Goal: Entertainment & Leisure: Consume media (video, audio)

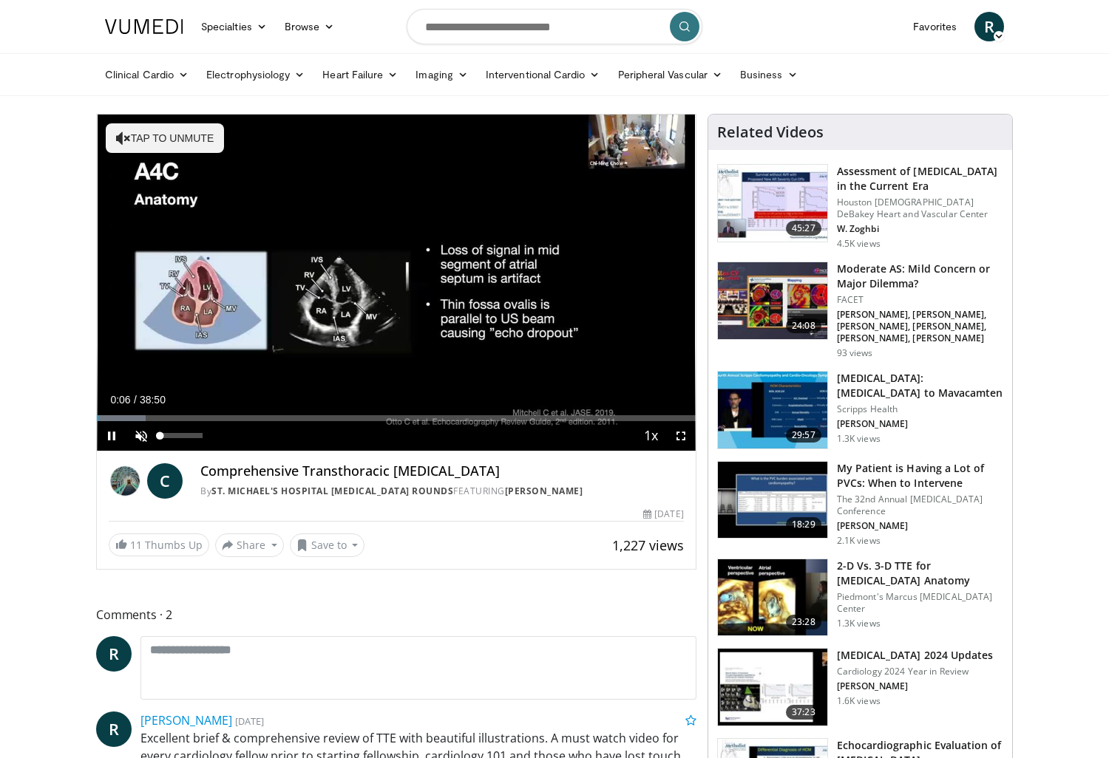
click at [138, 436] on span "Video Player" at bounding box center [141, 436] width 30 height 30
click at [678, 438] on video-js "**********" at bounding box center [396, 283] width 599 height 337
click at [681, 434] on span "Video Player" at bounding box center [681, 436] width 30 height 30
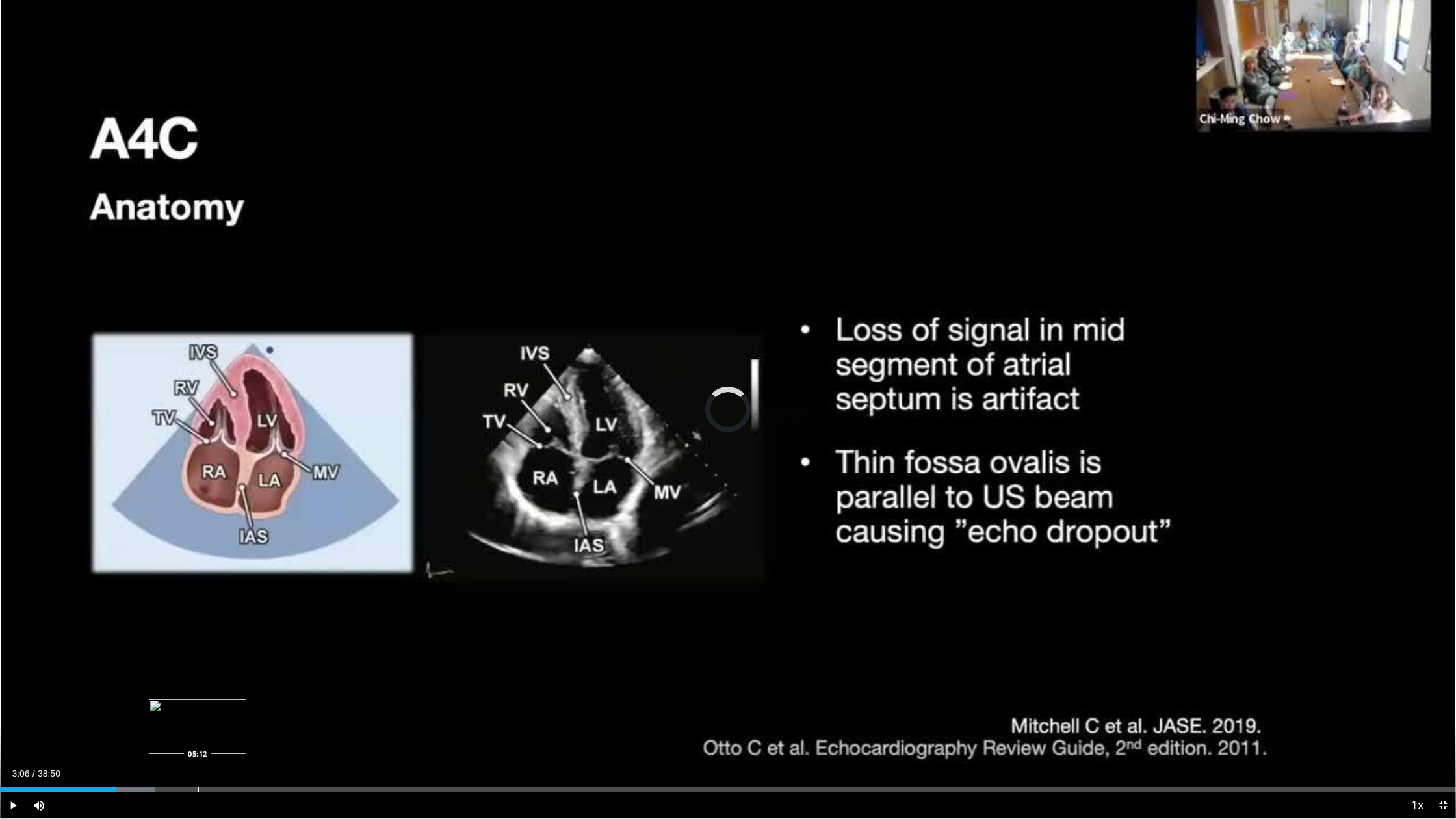
drag, startPoint x: 91, startPoint y: 791, endPoint x: 198, endPoint y: 791, distance: 107.0
click at [198, 667] on div "Progress Bar" at bounding box center [198, 790] width 1 height 5
drag, startPoint x: 199, startPoint y: 791, endPoint x: 333, endPoint y: 784, distance: 134.2
click at [333, 667] on div "Loaded : 0.00% 08:53 08:53" at bounding box center [728, 786] width 1456 height 12
drag, startPoint x: 338, startPoint y: 789, endPoint x: 455, endPoint y: 781, distance: 117.3
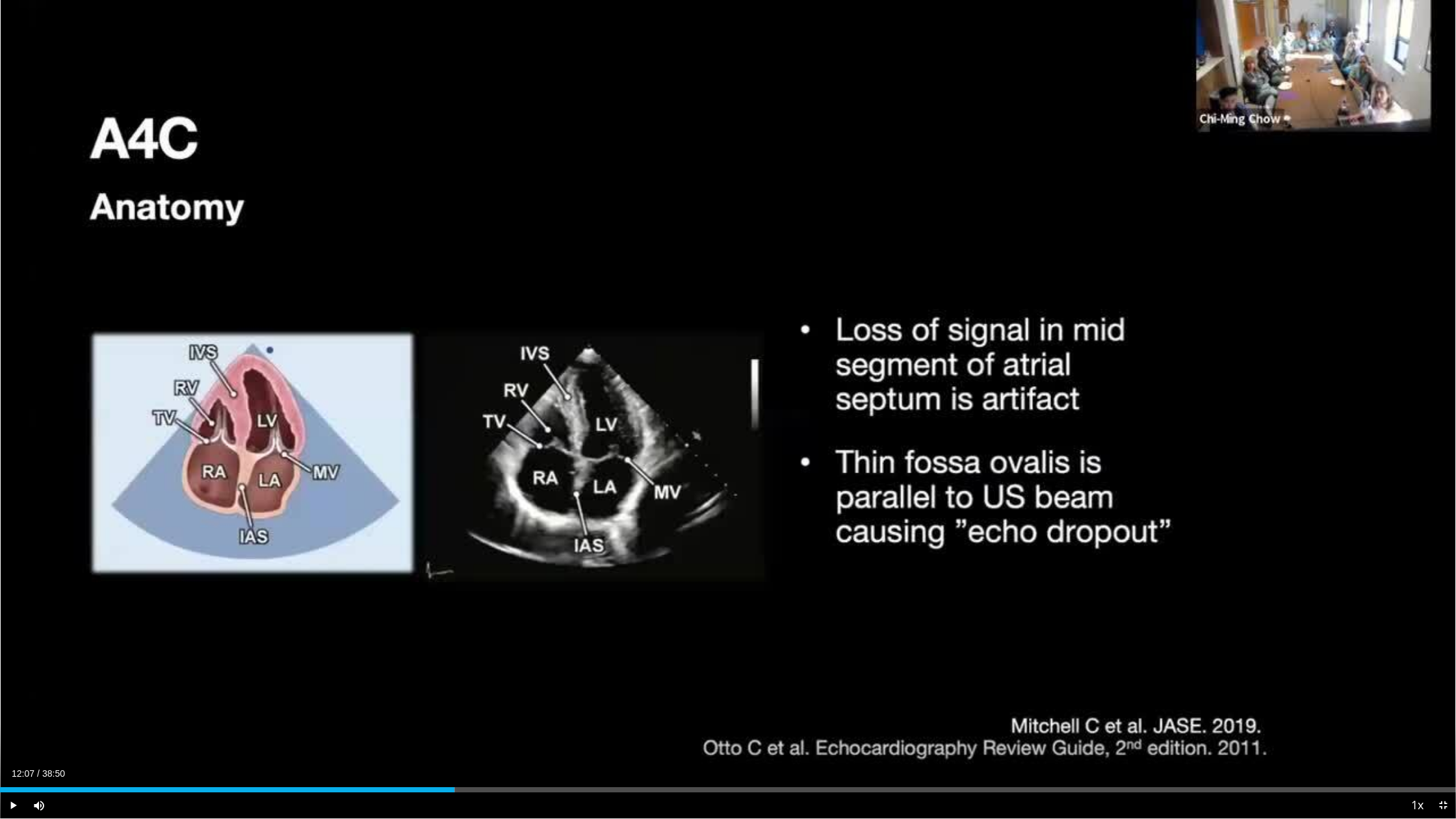
click at [455, 667] on div "Loaded : 31.24% 12:07 12:07" at bounding box center [728, 786] width 1456 height 12
drag, startPoint x: 455, startPoint y: 790, endPoint x: 795, endPoint y: 783, distance: 340.1
click at [795, 667] on div "Loaded : 0.00% 21:11 21:12" at bounding box center [728, 786] width 1456 height 12
drag, startPoint x: 796, startPoint y: 791, endPoint x: 729, endPoint y: 791, distance: 67.0
click at [729, 667] on div "Progress Bar" at bounding box center [729, 790] width 1 height 5
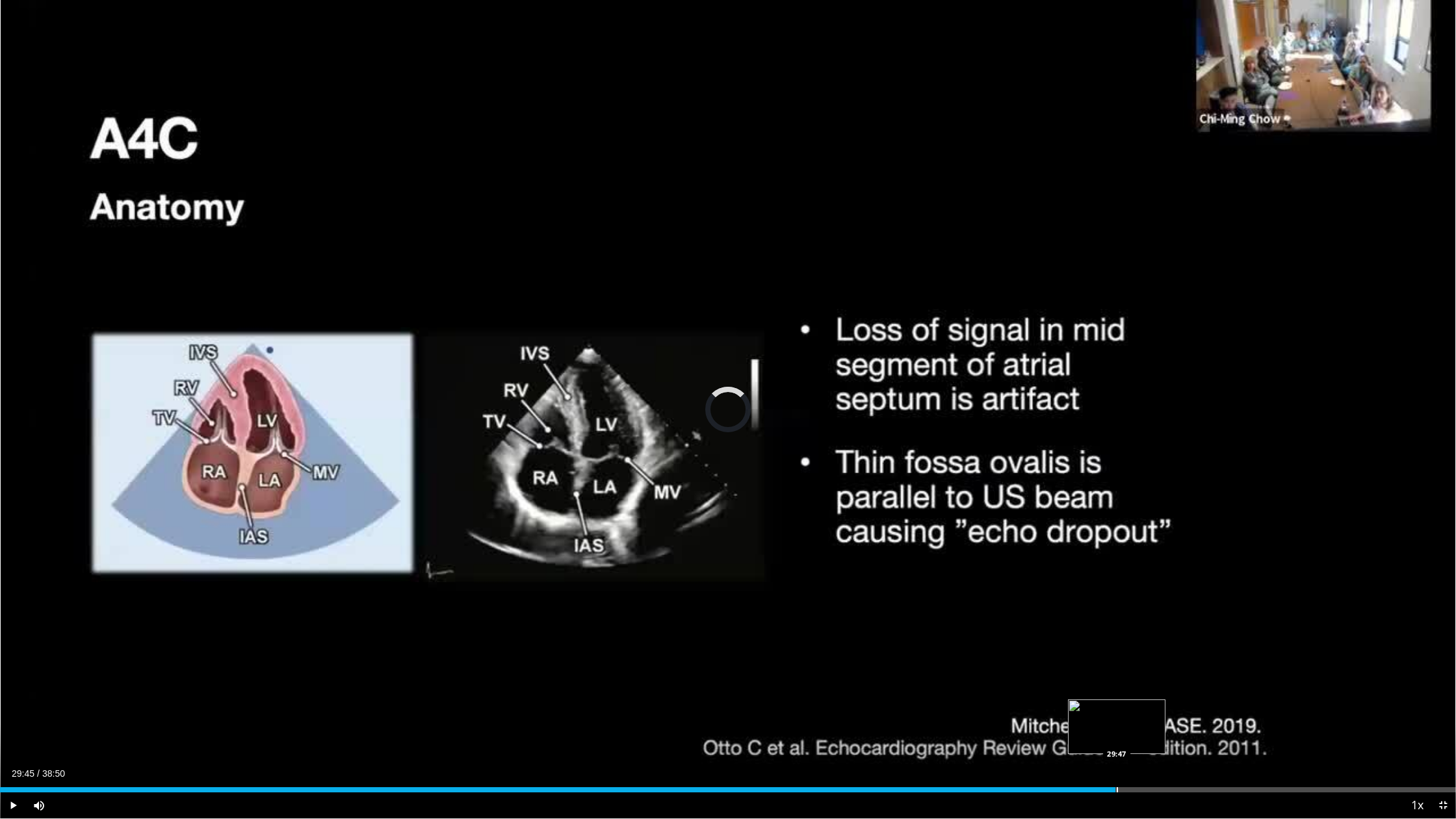
drag, startPoint x: 731, startPoint y: 791, endPoint x: 1117, endPoint y: 786, distance: 386.0
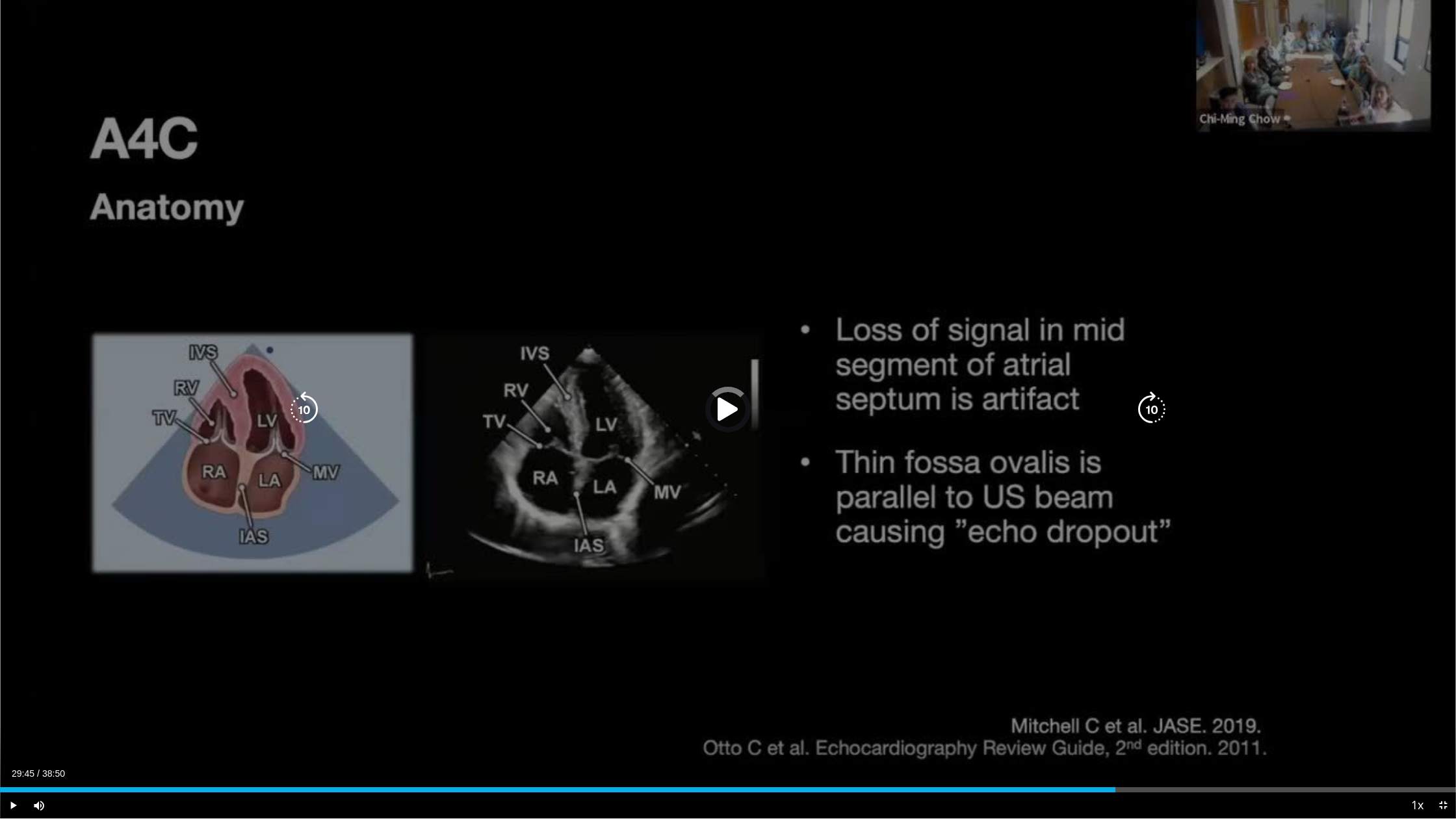
click at [975, 667] on div "Loaded : 0.00% 29:46 29:47" at bounding box center [728, 786] width 1456 height 12
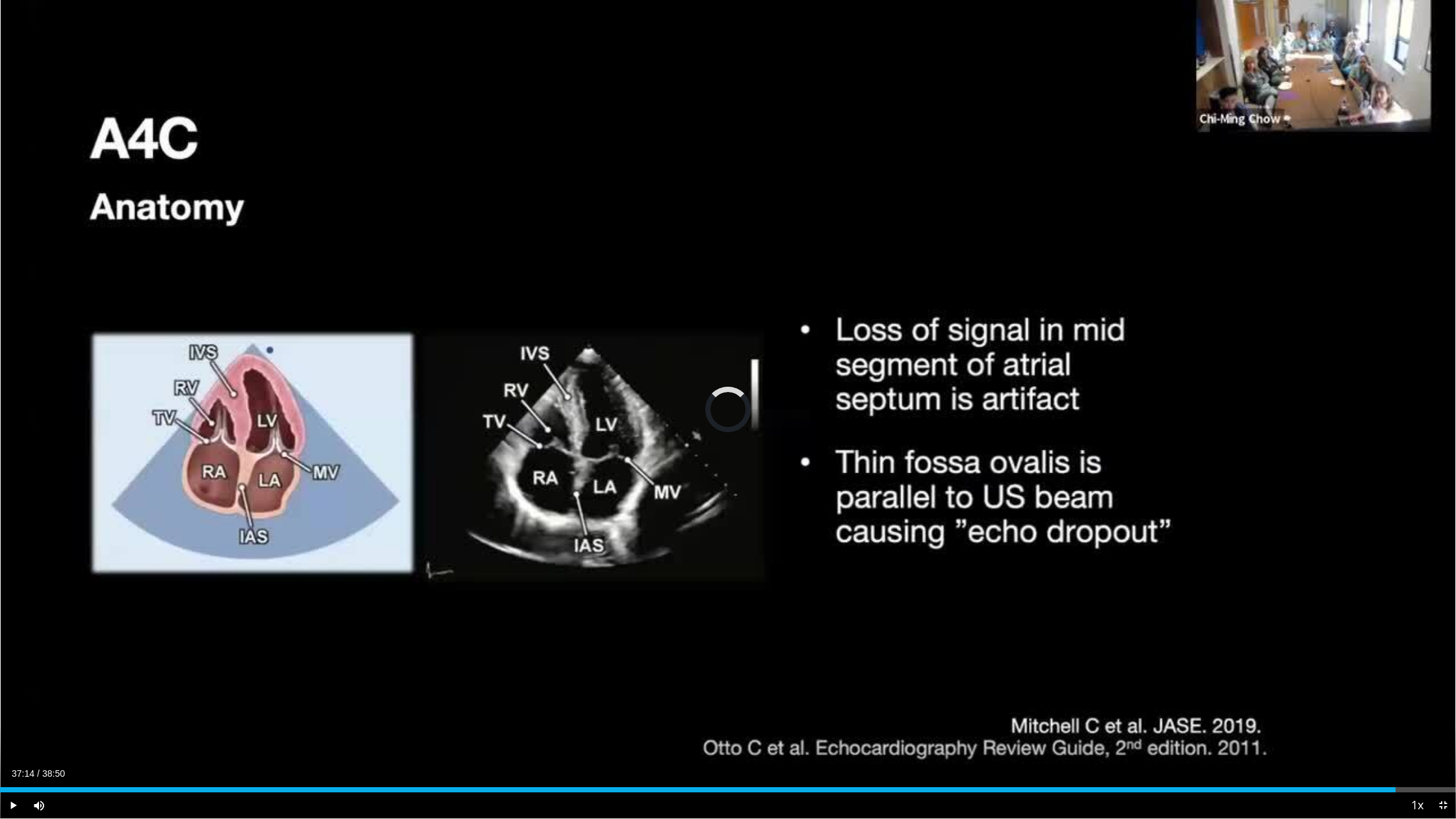
drag, startPoint x: 1117, startPoint y: 791, endPoint x: 1402, endPoint y: 771, distance: 285.7
click at [975, 667] on div "Current Time 37:14 / Duration 38:50 Play Skip Backward Skip Forward Mute Loaded…" at bounding box center [728, 806] width 1456 height 26
drag, startPoint x: 1401, startPoint y: 788, endPoint x: 1201, endPoint y: 791, distance: 200.0
click at [975, 667] on div "Progress Bar" at bounding box center [1201, 790] width 1 height 5
drag, startPoint x: 1202, startPoint y: 793, endPoint x: 1223, endPoint y: 792, distance: 21.0
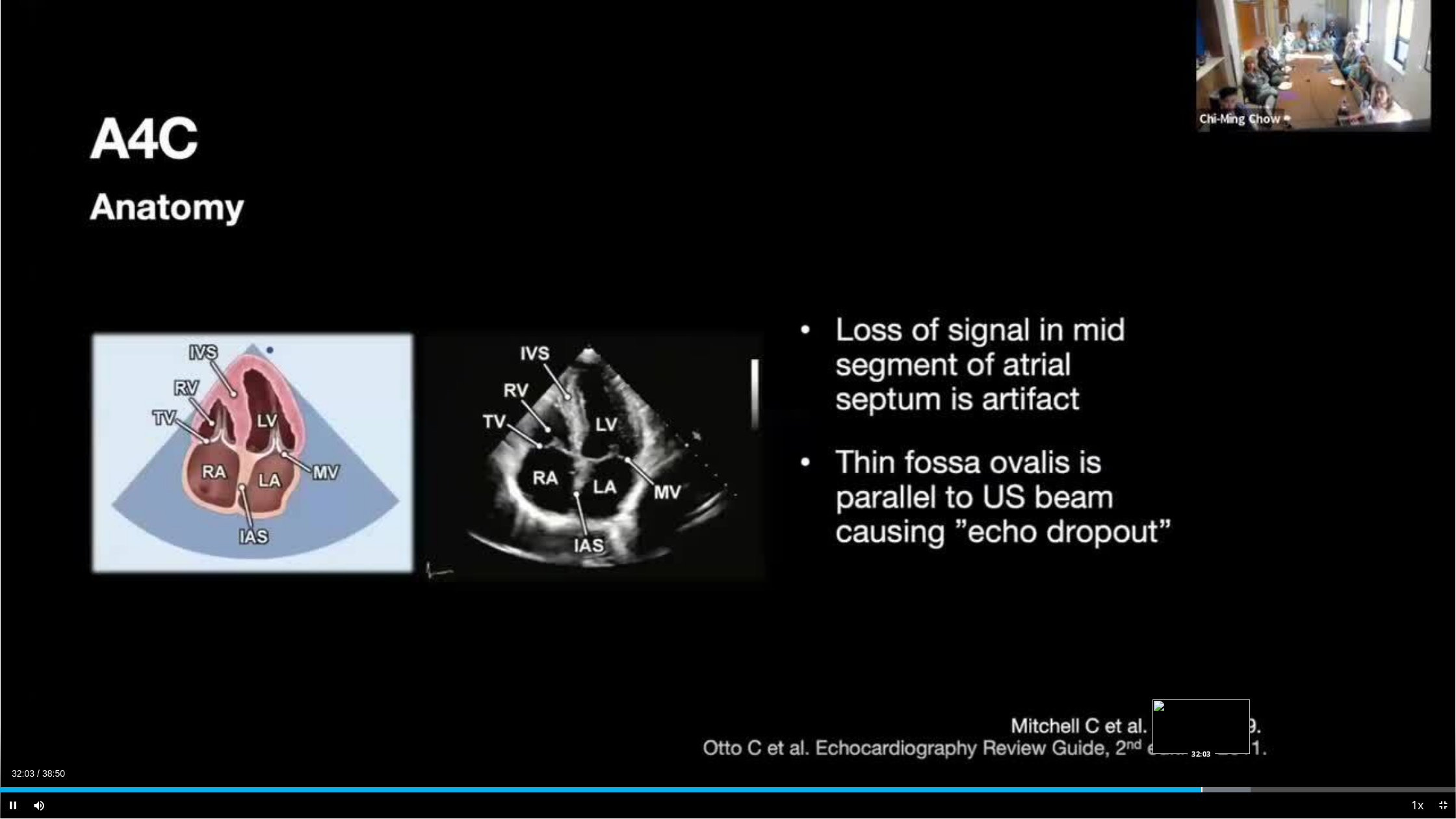
click at [975, 667] on div "Current Time 32:03 / Duration 38:50 Pause Skip Backward Skip Forward Mute Loade…" at bounding box center [728, 806] width 1456 height 26
click at [975, 667] on video-js "**********" at bounding box center [728, 409] width 1456 height 819
click at [975, 667] on div "Loaded : 92.32% 32:15 33:03" at bounding box center [728, 786] width 1456 height 12
drag, startPoint x: 1240, startPoint y: 787, endPoint x: 1269, endPoint y: 784, distance: 29.2
click at [975, 667] on div "Loaded : 87.34% 33:50 33:50" at bounding box center [728, 786] width 1456 height 12
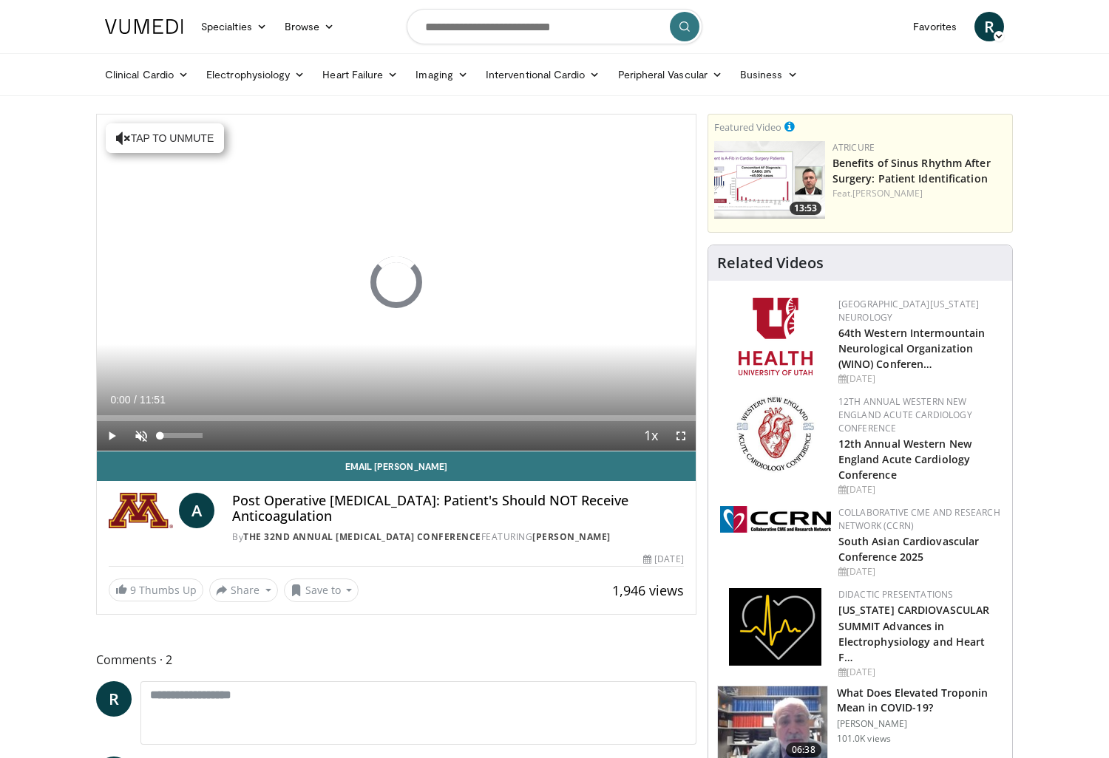
click at [143, 435] on span "Video Player" at bounding box center [141, 436] width 30 height 30
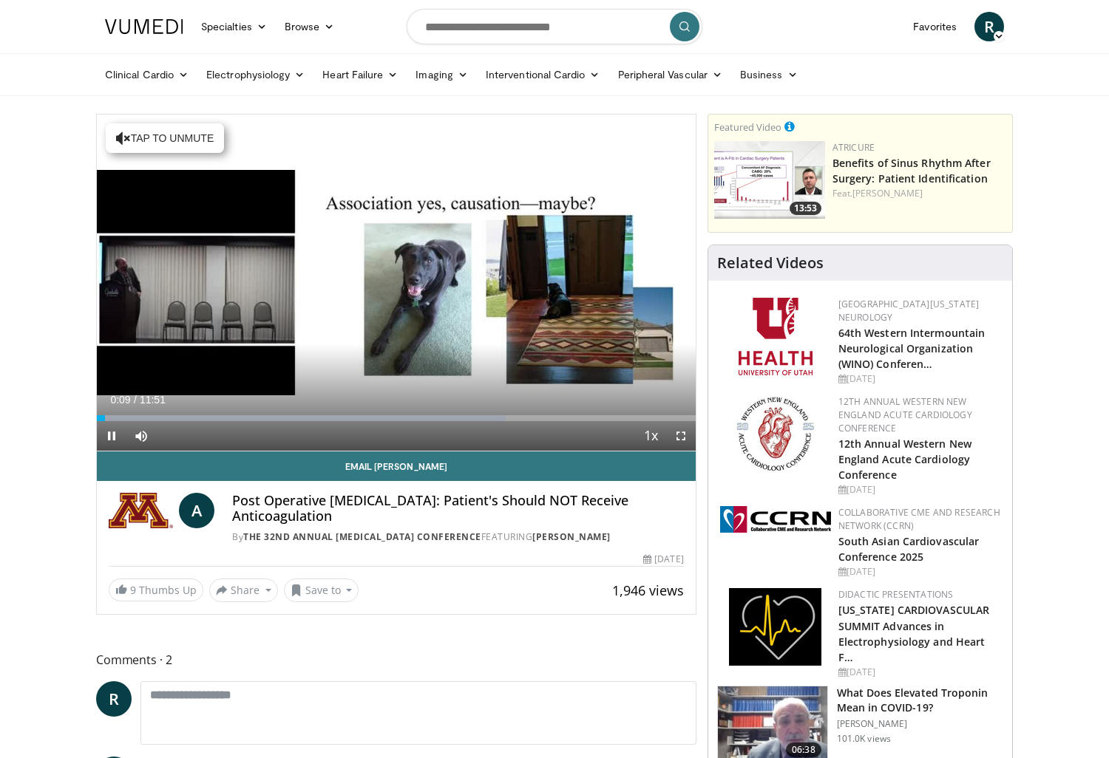
click at [681, 438] on span "Video Player" at bounding box center [681, 436] width 30 height 30
